Goal: Task Accomplishment & Management: Use online tool/utility

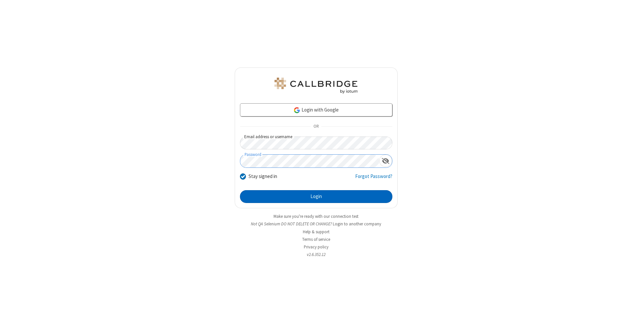
click at [316, 197] on button "Login" at bounding box center [316, 196] width 152 height 13
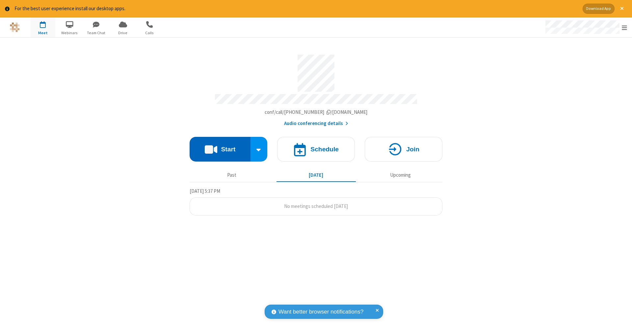
click at [220, 146] on button "Start" at bounding box center [220, 149] width 61 height 25
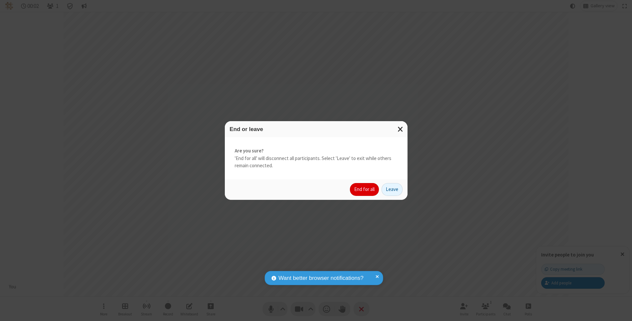
click at [365, 189] on button "End for all" at bounding box center [364, 189] width 29 height 13
